Goal: Information Seeking & Learning: Learn about a topic

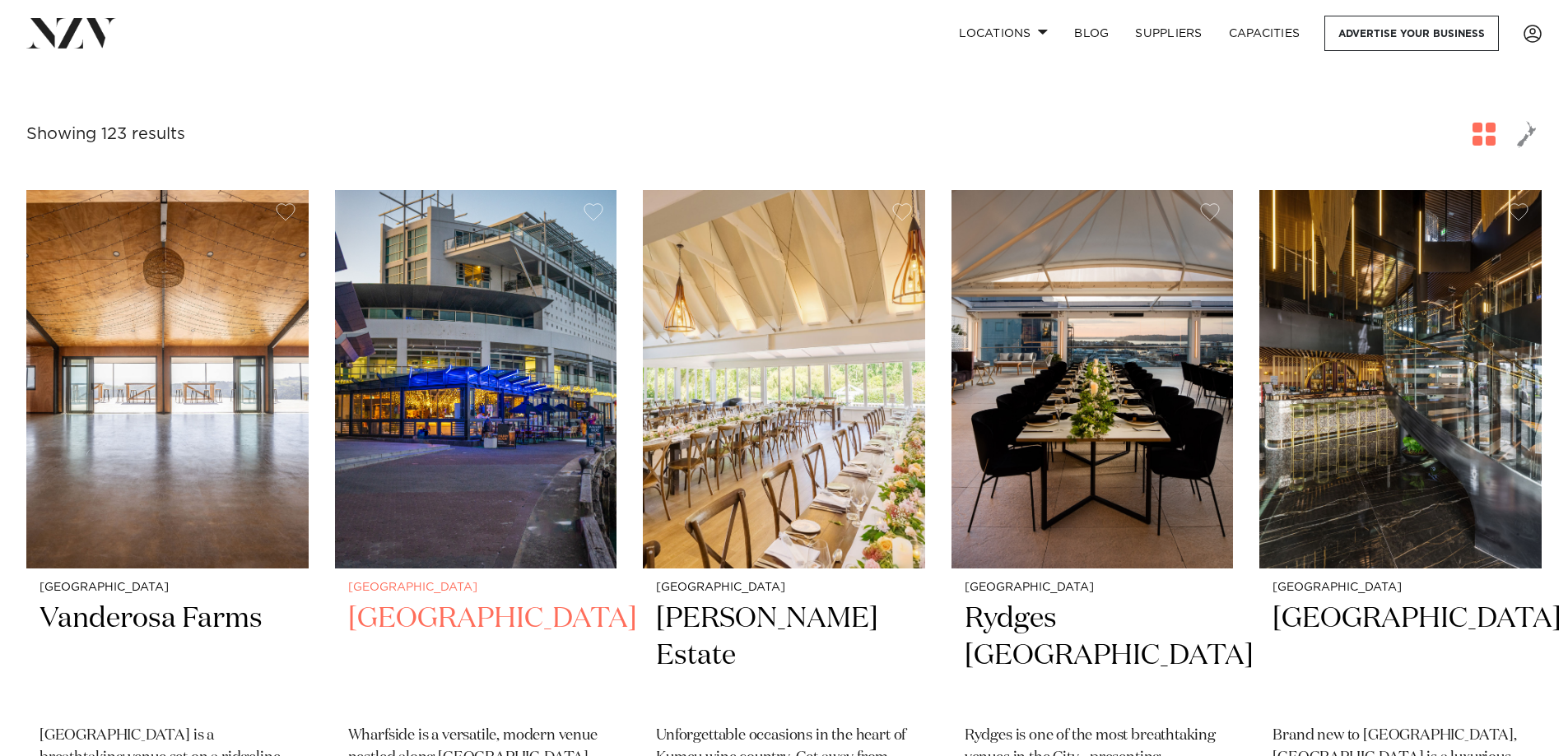
scroll to position [576, 0]
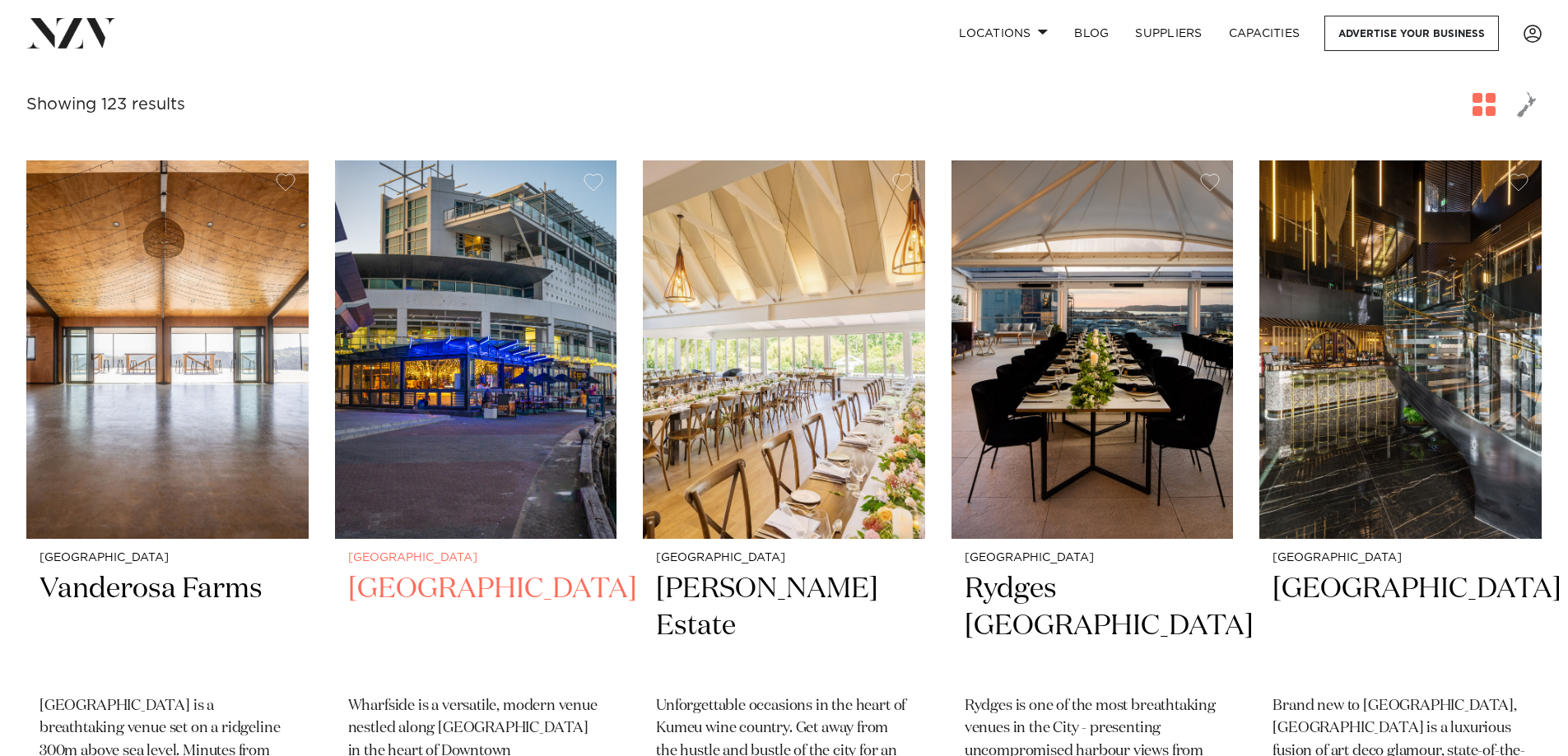
click at [472, 571] on h2 "Wharfside Event Centre" at bounding box center [476, 626] width 256 height 111
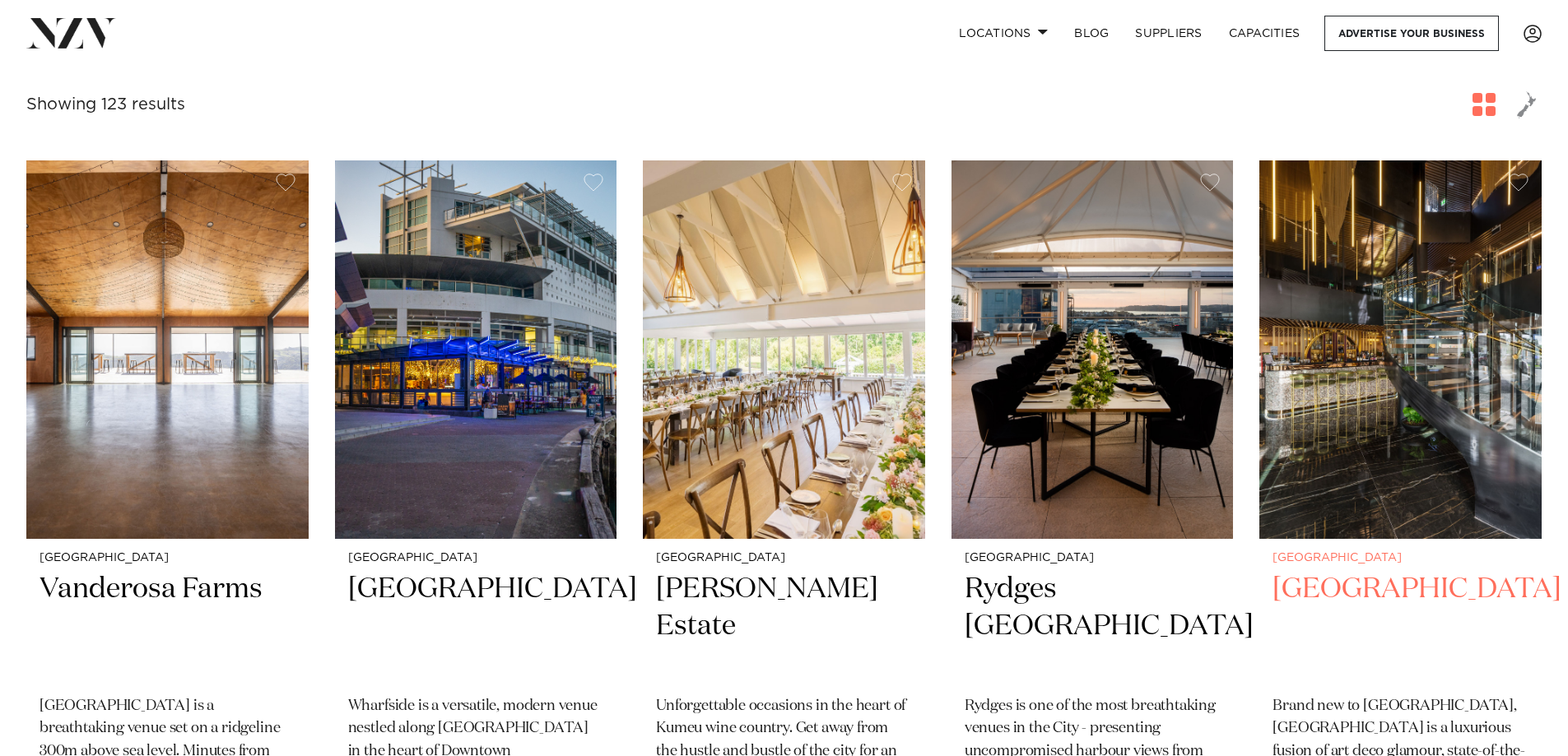
click at [1337, 407] on img at bounding box center [1400, 349] width 282 height 378
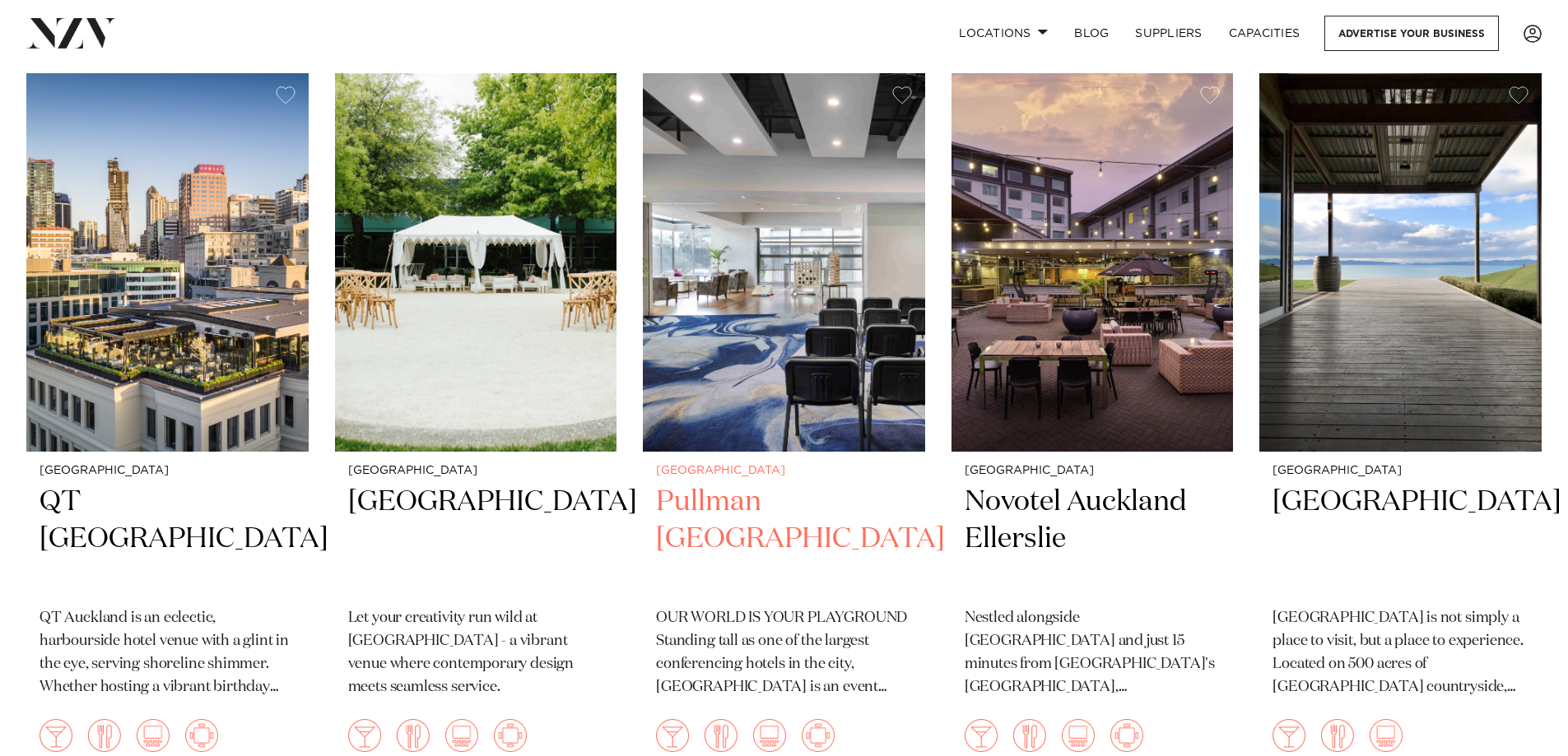
scroll to position [2138, 0]
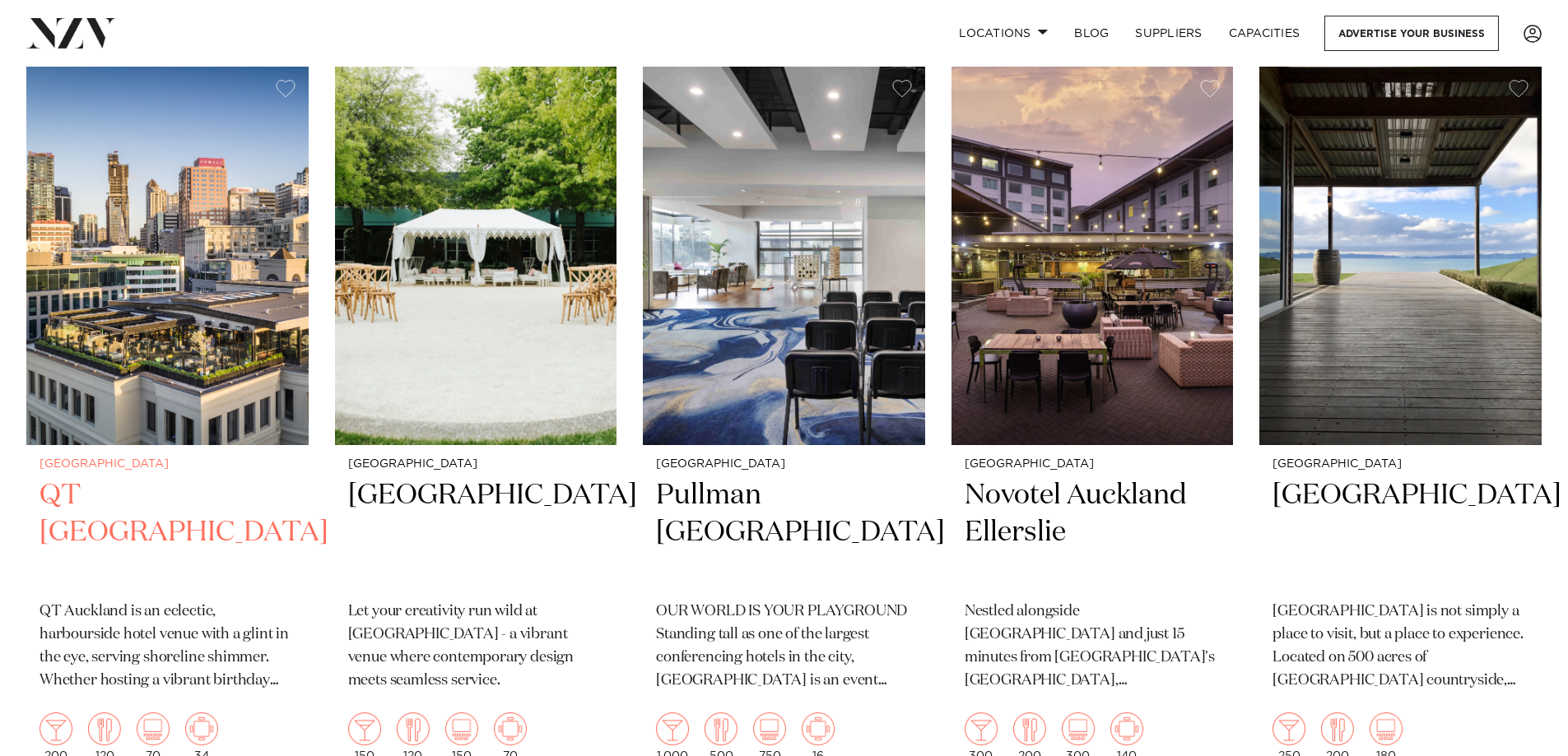
click at [194, 327] on img at bounding box center [167, 255] width 282 height 378
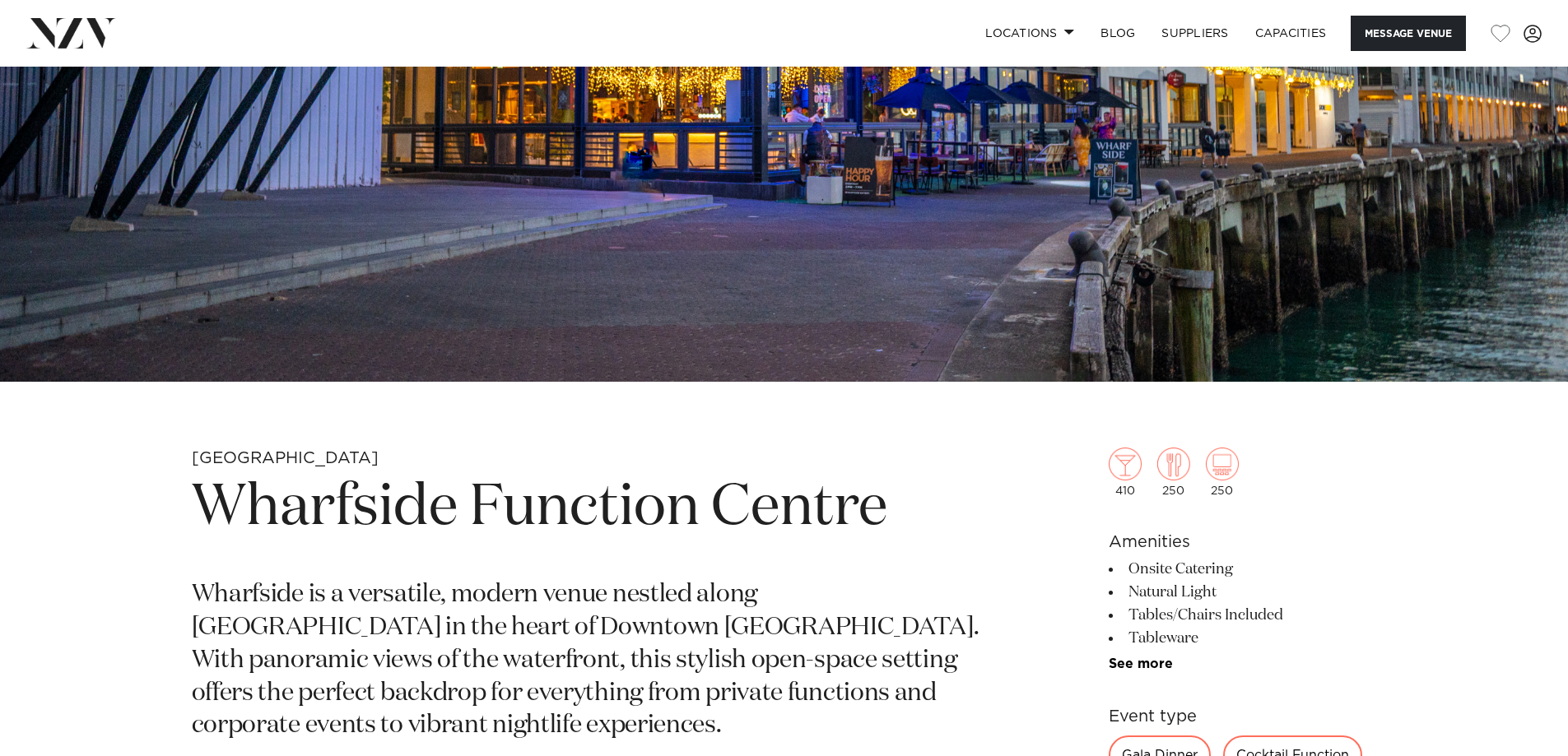
scroll to position [330, 0]
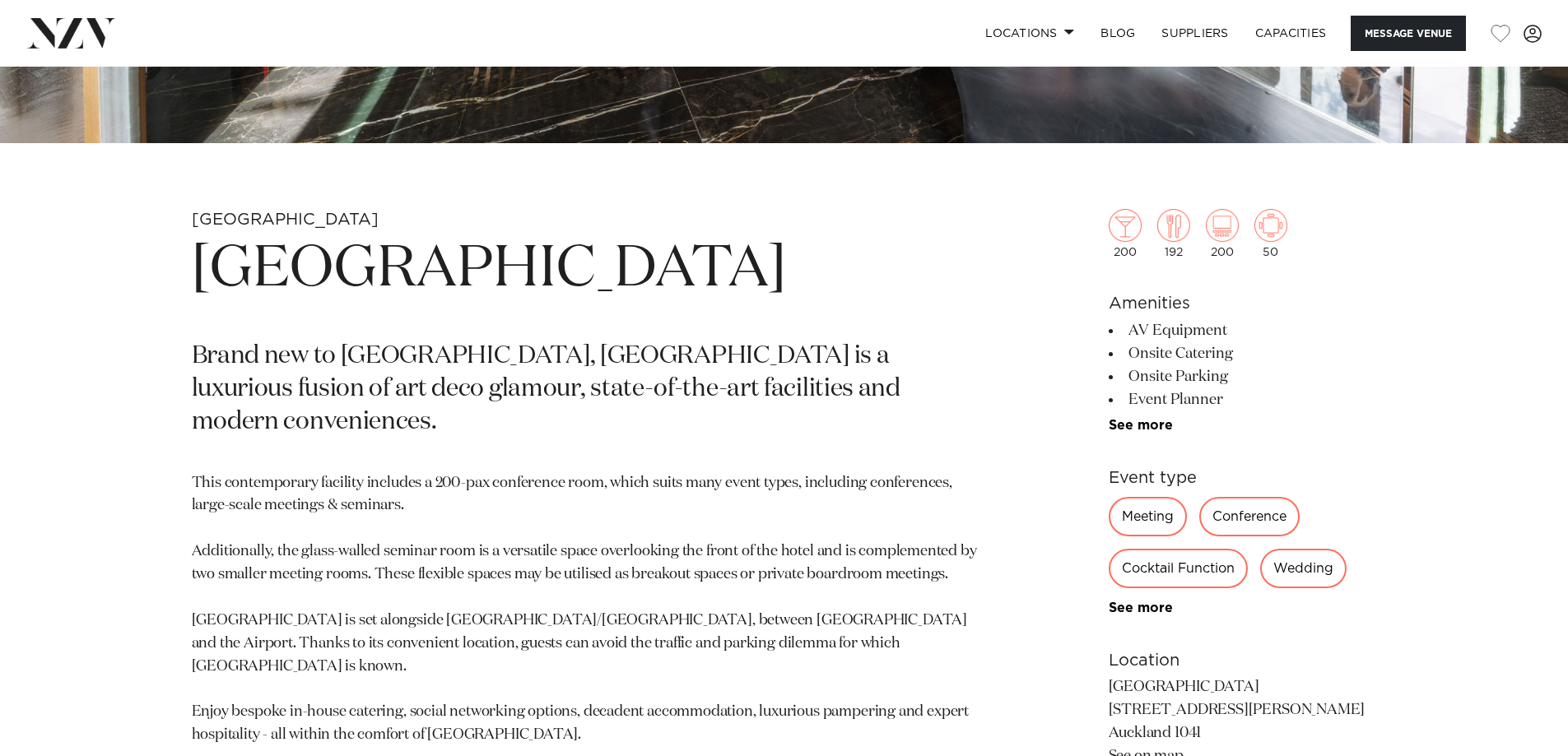
scroll to position [904, 0]
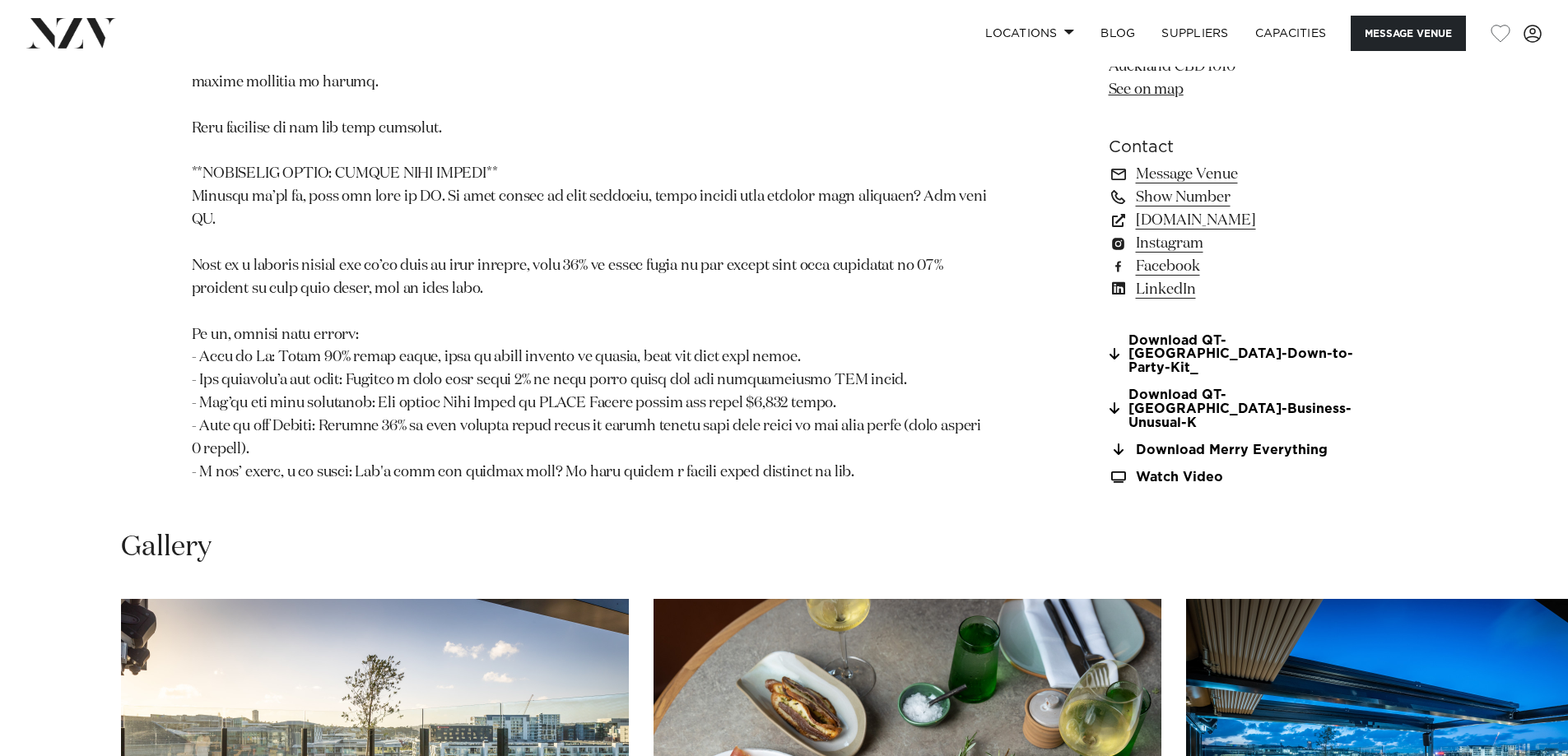
scroll to position [1646, 0]
